Goal: Transaction & Acquisition: Book appointment/travel/reservation

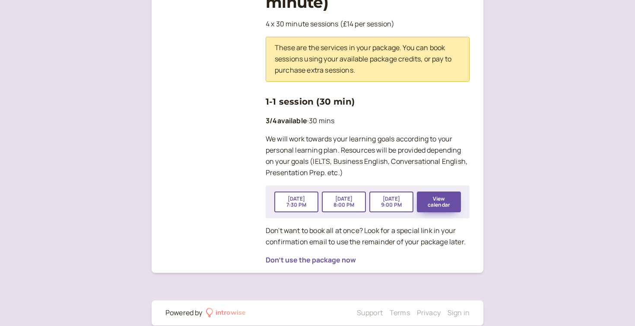
scroll to position [193, 0]
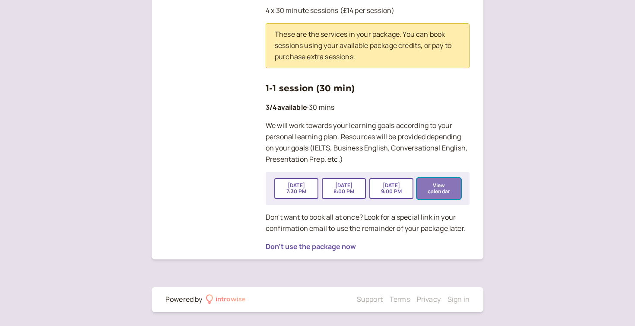
click at [447, 188] on button "View calendar" at bounding box center [439, 188] width 44 height 21
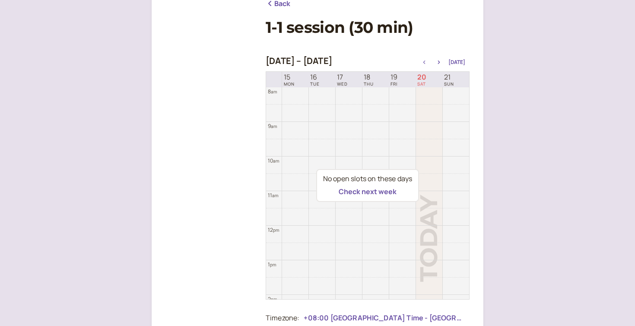
scroll to position [117, 0]
click at [374, 189] on button "Check next week" at bounding box center [368, 192] width 58 height 8
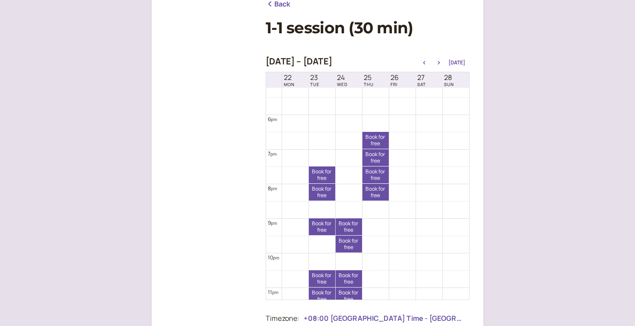
scroll to position [618, 0]
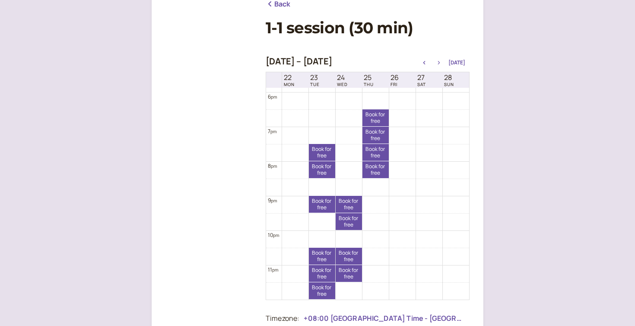
click at [444, 61] on icon "button" at bounding box center [439, 62] width 10 height 3
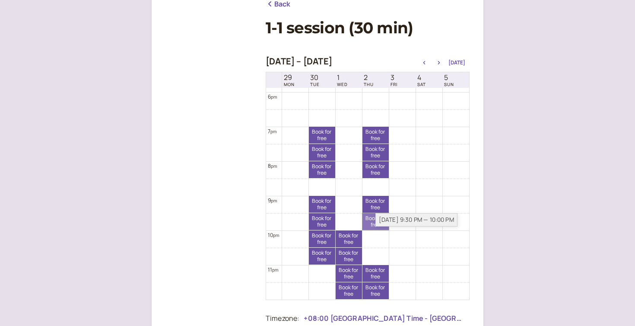
click at [372, 223] on link "Book for free free" at bounding box center [376, 221] width 26 height 17
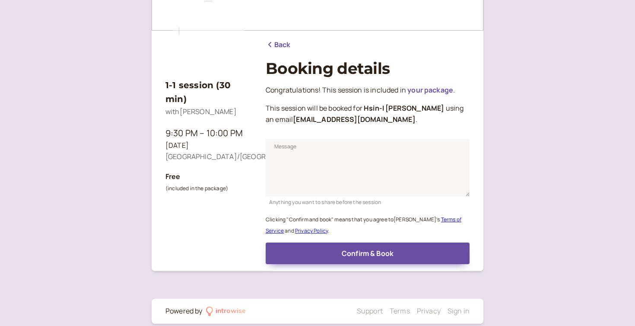
scroll to position [83, 0]
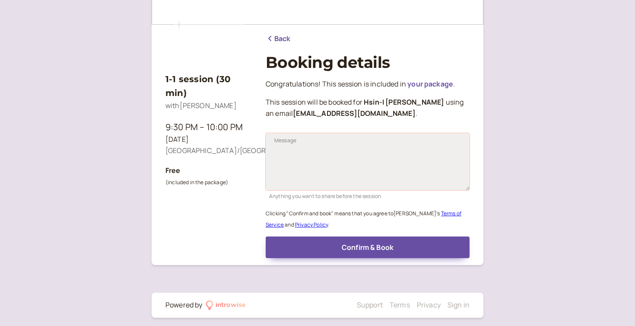
click at [314, 142] on textarea "Message" at bounding box center [368, 161] width 204 height 57
click at [390, 162] on textarea "Portfolio presentation (let's see whether I can finish the presentation in 30 m…" at bounding box center [368, 161] width 204 height 57
drag, startPoint x: 390, startPoint y: 162, endPoint x: 262, endPoint y: 146, distance: 128.5
click at [262, 146] on div "1-1 session (30 min) with [PERSON_NAME] 9:30 PM – 10:00 PM [DATE] [GEOGRAPHIC_D…" at bounding box center [318, 98] width 304 height 320
type textarea "Portfolio presentation (let's see whether I can finish the presentation in 30 m…"
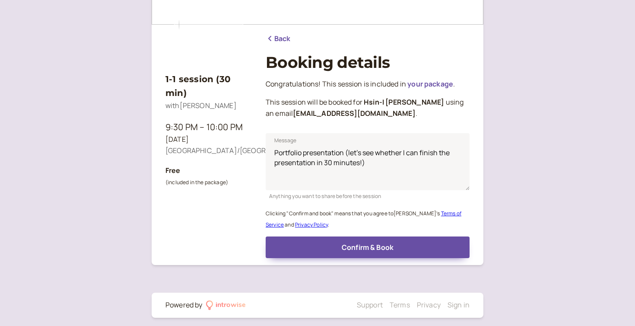
click at [529, 151] on div "1-1 session (30 min) with [PERSON_NAME] 9:30 PM – 10:00 PM [DATE] [GEOGRAPHIC_D…" at bounding box center [317, 124] width 635 height 414
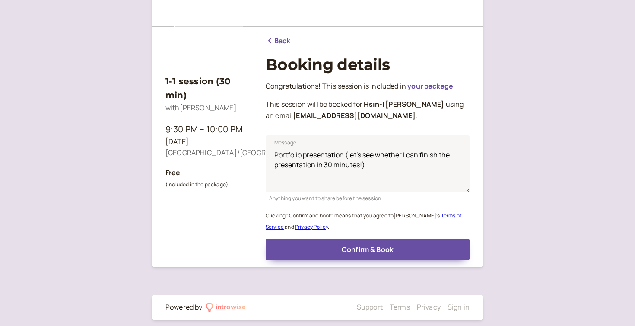
scroll to position [81, 0]
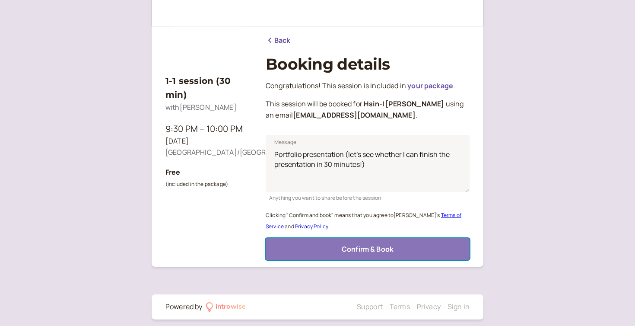
click at [428, 249] on button "Confirm & Book" at bounding box center [368, 249] width 204 height 22
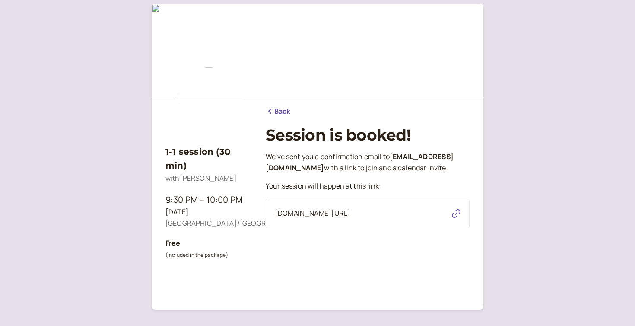
scroll to position [0, 0]
